Goal: Transaction & Acquisition: Purchase product/service

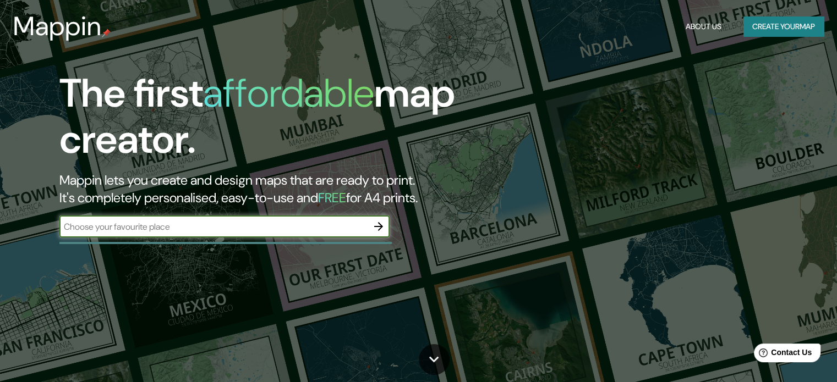
click at [209, 226] on input "text" at bounding box center [213, 227] width 308 height 13
paste input "[GEOGRAPHIC_DATA]"
type input "[GEOGRAPHIC_DATA]"
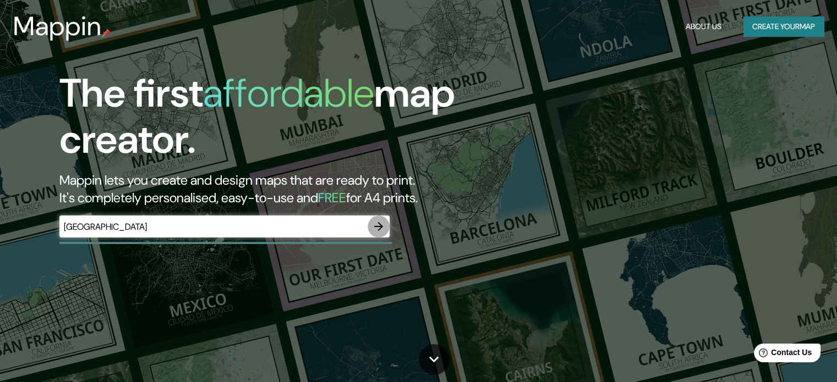
click at [384, 222] on icon "button" at bounding box center [378, 226] width 13 height 13
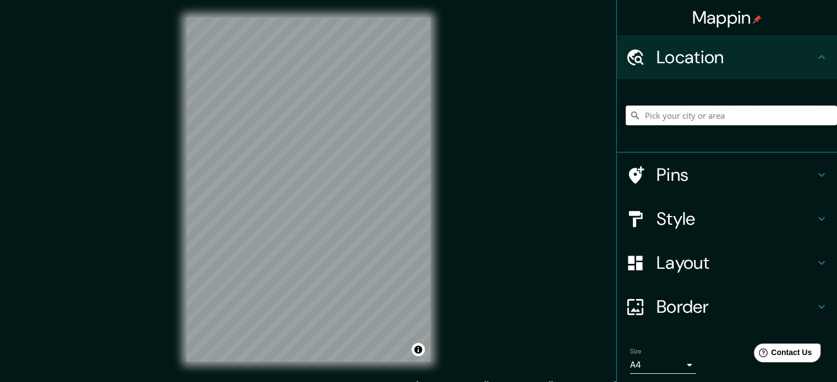
click at [709, 122] on input "Pick your city or area" at bounding box center [731, 116] width 211 height 20
paste input "[GEOGRAPHIC_DATA]"
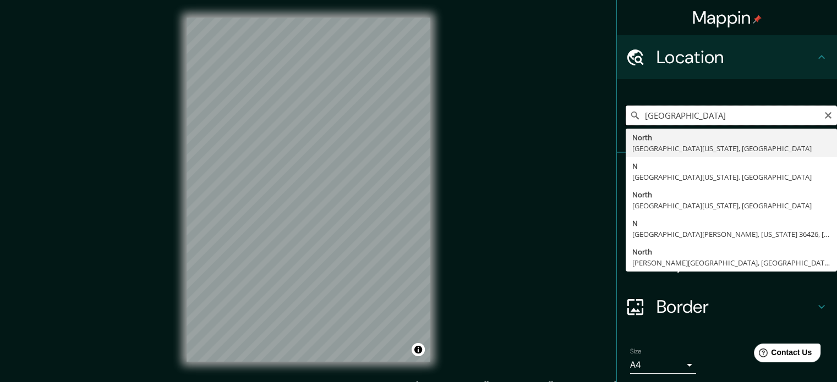
drag, startPoint x: 757, startPoint y: 119, endPoint x: 634, endPoint y: 124, distance: 123.3
click at [634, 124] on input "[GEOGRAPHIC_DATA]" at bounding box center [731, 116] width 211 height 20
type input "Vitrolles, [GEOGRAPHIC_DATA], [DEMOGRAPHIC_DATA]"
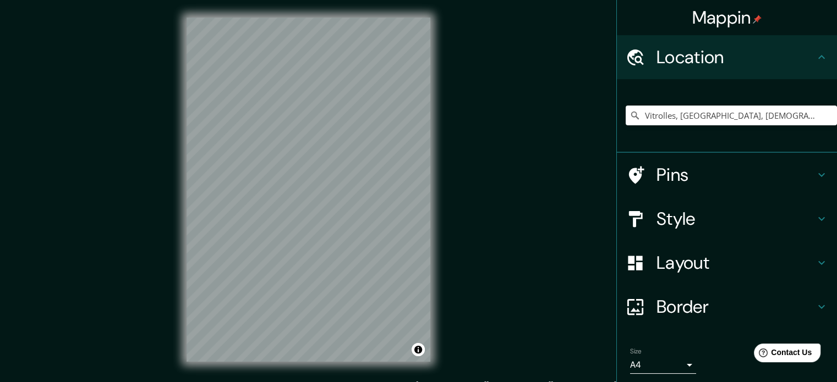
click at [700, 174] on h4 "Pins" at bounding box center [736, 175] width 158 height 22
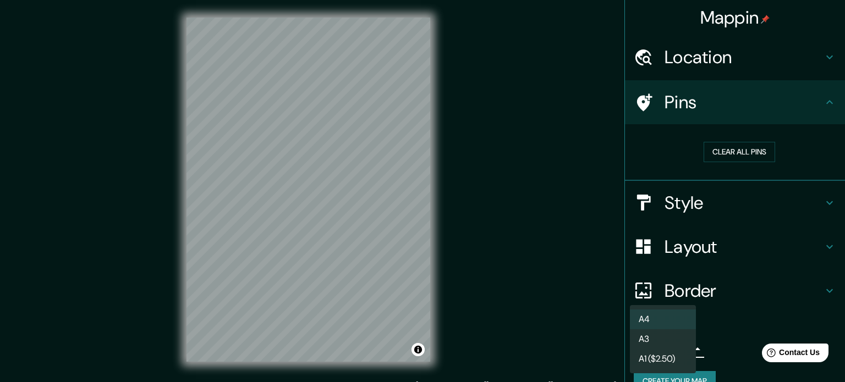
click at [682, 348] on body "[PERSON_NAME] Location [GEOGRAPHIC_DATA], [GEOGRAPHIC_DATA], [DEMOGRAPHIC_DATA]…" at bounding box center [422, 191] width 845 height 382
click at [551, 321] on div at bounding box center [422, 191] width 845 height 382
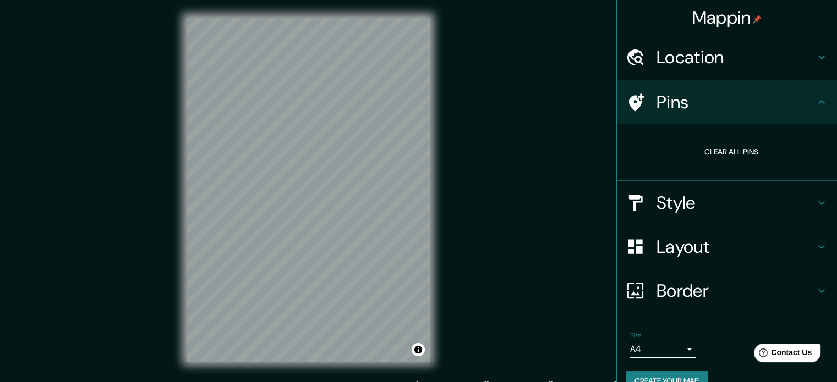
click at [724, 282] on h4 "Border" at bounding box center [736, 291] width 158 height 22
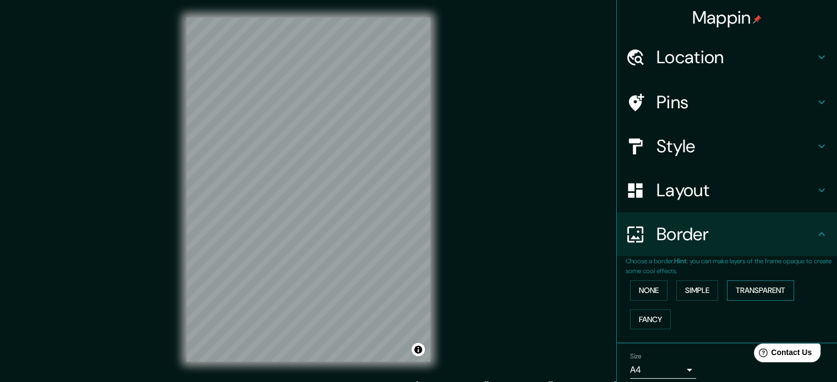
click at [737, 285] on button "Transparent" at bounding box center [760, 291] width 67 height 20
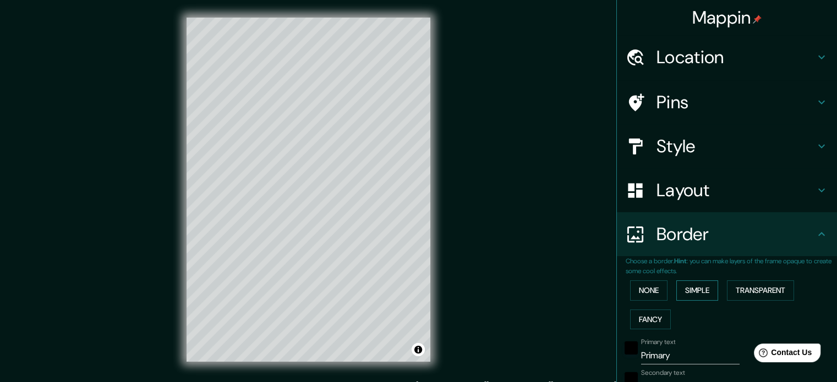
click at [696, 288] on button "Simple" at bounding box center [697, 291] width 42 height 20
click at [646, 319] on button "Fancy" at bounding box center [650, 320] width 41 height 20
click at [644, 294] on button "None" at bounding box center [648, 291] width 37 height 20
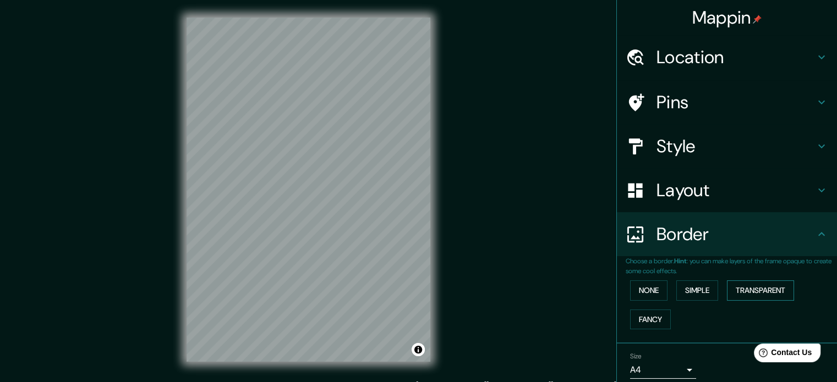
click at [731, 289] on button "Transparent" at bounding box center [760, 291] width 67 height 20
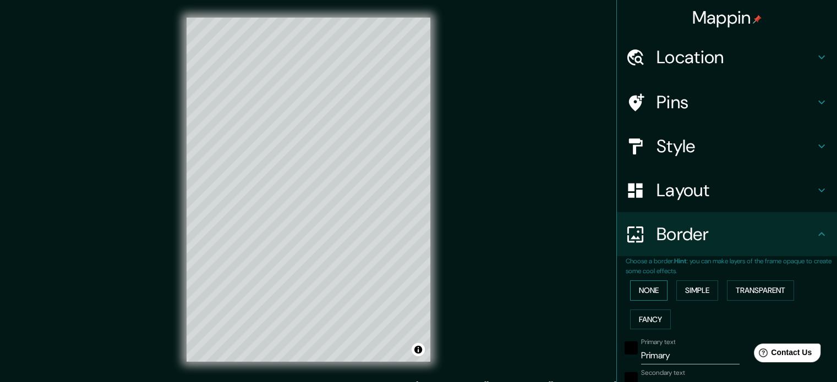
click at [656, 291] on button "None" at bounding box center [648, 291] width 37 height 20
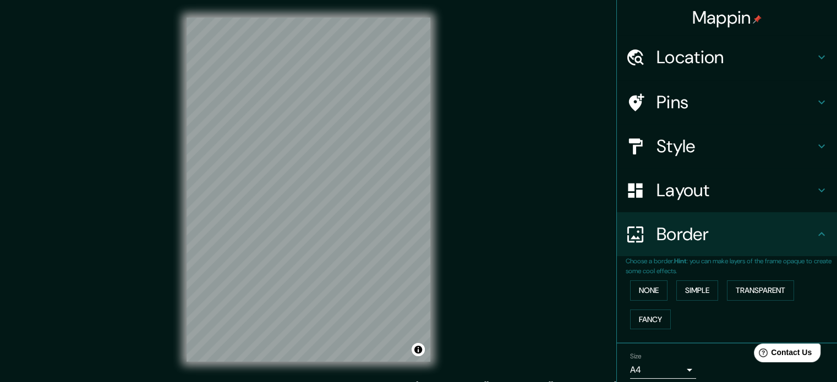
click at [654, 211] on div "Layout" at bounding box center [727, 190] width 220 height 44
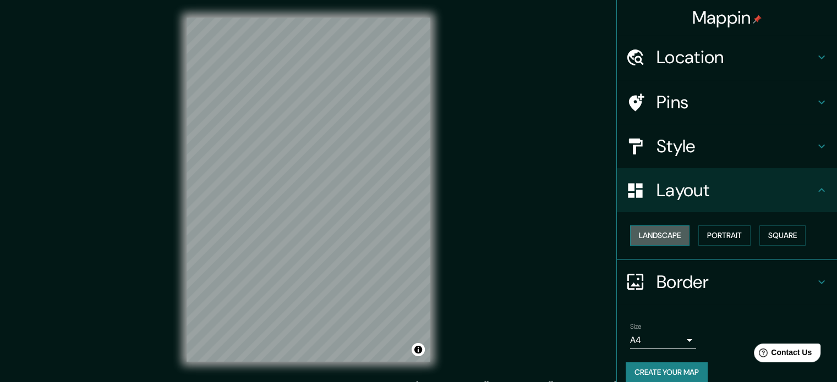
click at [664, 228] on button "Landscape" at bounding box center [659, 236] width 59 height 20
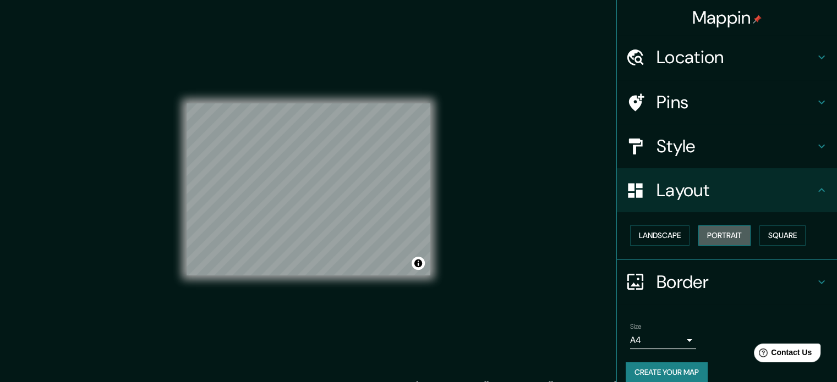
click at [710, 235] on button "Portrait" at bounding box center [724, 236] width 52 height 20
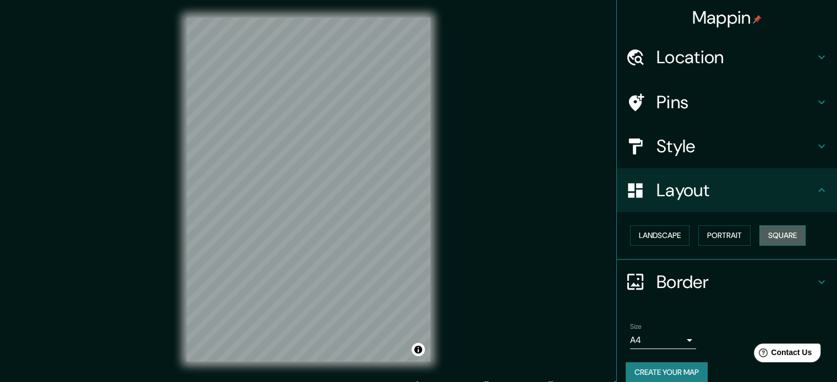
click at [786, 235] on button "Square" at bounding box center [782, 236] width 46 height 20
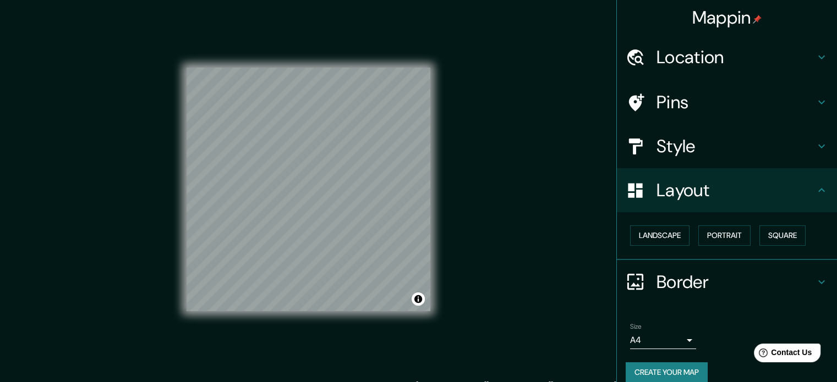
click at [693, 157] on h4 "Style" at bounding box center [736, 146] width 158 height 22
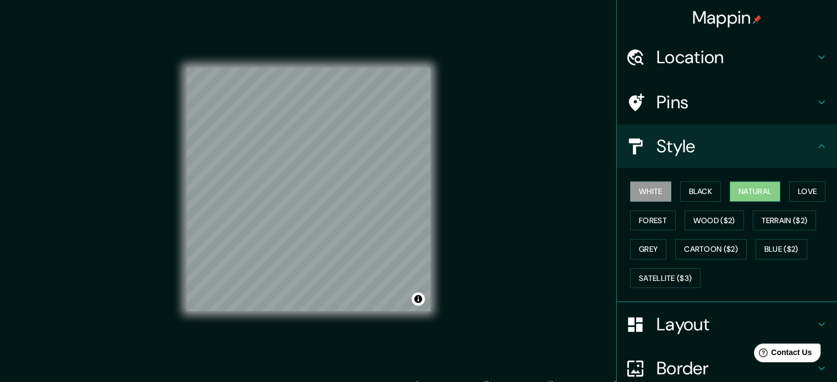
click at [733, 187] on button "Natural" at bounding box center [755, 192] width 51 height 20
click at [781, 190] on div "White Black Natural Love Forest Wood ($2) Terrain ($2) Grey Cartoon ($2) Blue (…" at bounding box center [731, 235] width 211 height 116
click at [791, 190] on button "Love" at bounding box center [807, 192] width 36 height 20
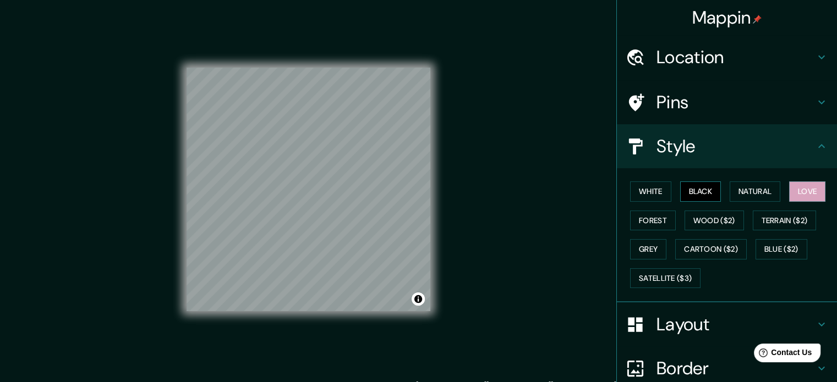
click at [680, 192] on button "Black" at bounding box center [700, 192] width 41 height 20
click at [761, 185] on button "Natural" at bounding box center [755, 192] width 51 height 20
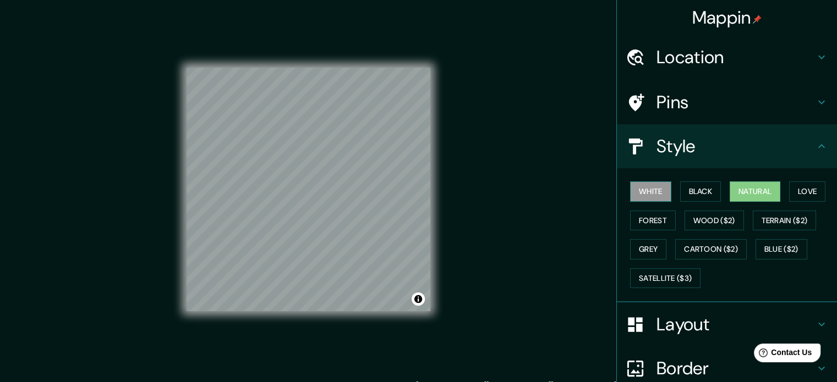
click at [730, 182] on button "Natural" at bounding box center [755, 192] width 51 height 20
click at [693, 92] on h4 "Pins" at bounding box center [736, 102] width 158 height 22
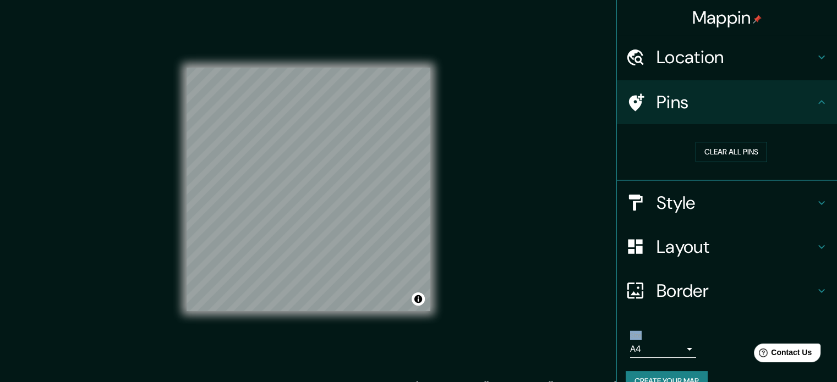
click at [344, 68] on div at bounding box center [309, 68] width 244 height 0
click at [736, 162] on div "Clear all pins" at bounding box center [731, 152] width 211 height 38
click at [735, 156] on button "Clear all pins" at bounding box center [732, 152] width 72 height 20
click at [814, 90] on div "Pins" at bounding box center [727, 102] width 220 height 44
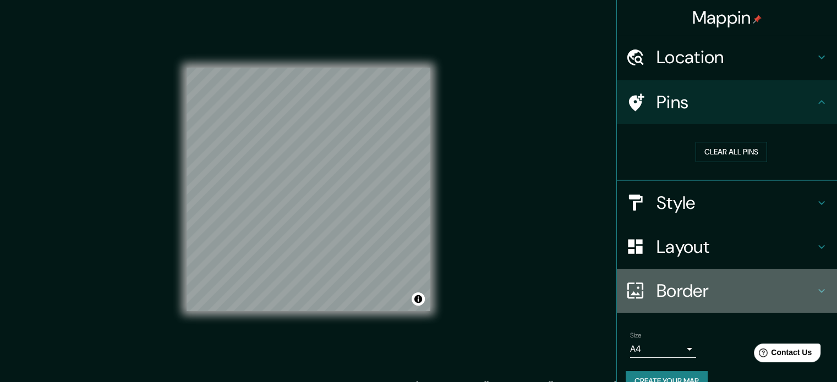
click at [816, 286] on icon at bounding box center [821, 291] width 13 height 13
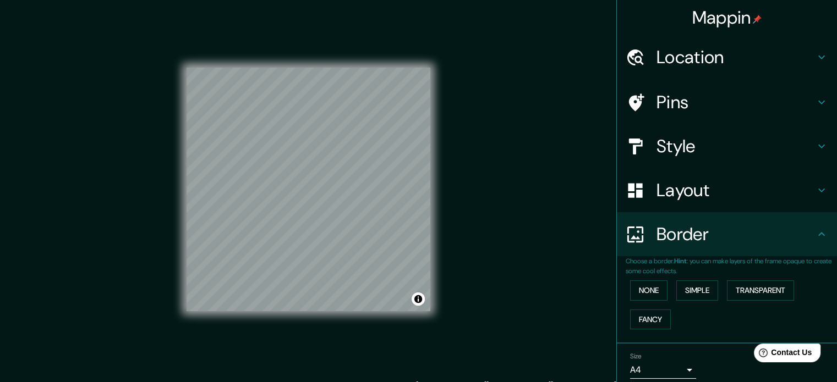
click at [709, 190] on h4 "Layout" at bounding box center [736, 190] width 158 height 22
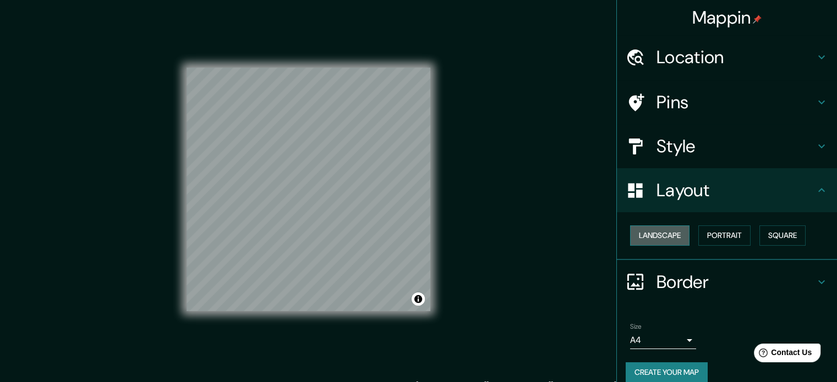
click at [659, 238] on button "Landscape" at bounding box center [659, 236] width 59 height 20
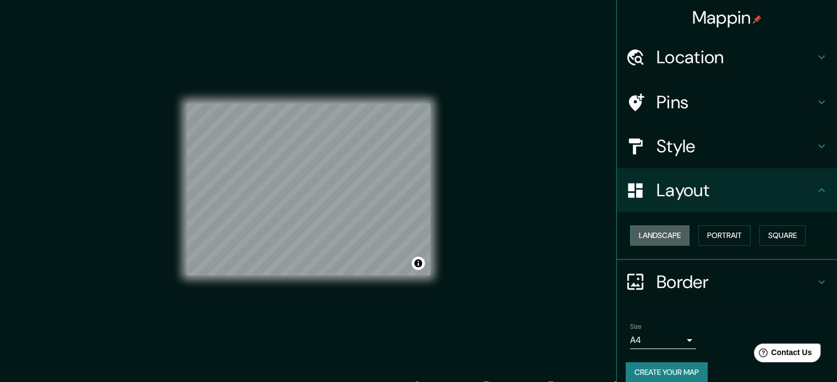
click at [659, 238] on button "Landscape" at bounding box center [659, 236] width 59 height 20
click at [698, 235] on button "Portrait" at bounding box center [724, 236] width 52 height 20
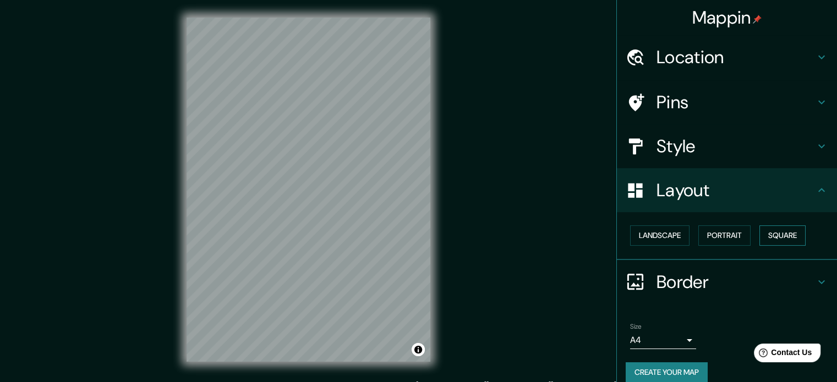
click at [794, 229] on button "Square" at bounding box center [782, 236] width 46 height 20
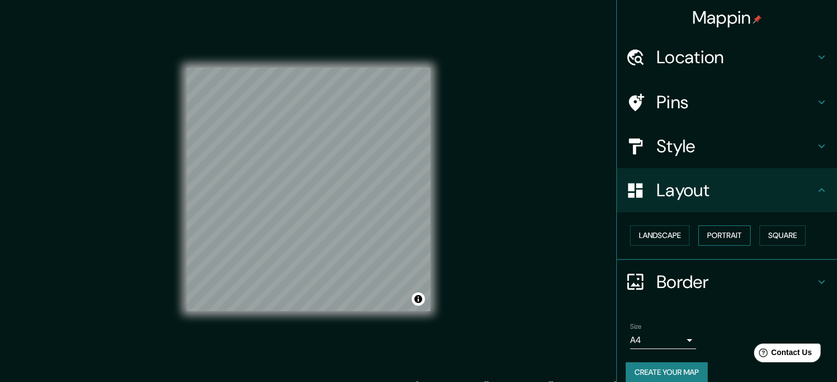
click at [739, 233] on button "Portrait" at bounding box center [724, 236] width 52 height 20
